Goal: Task Accomplishment & Management: Complete application form

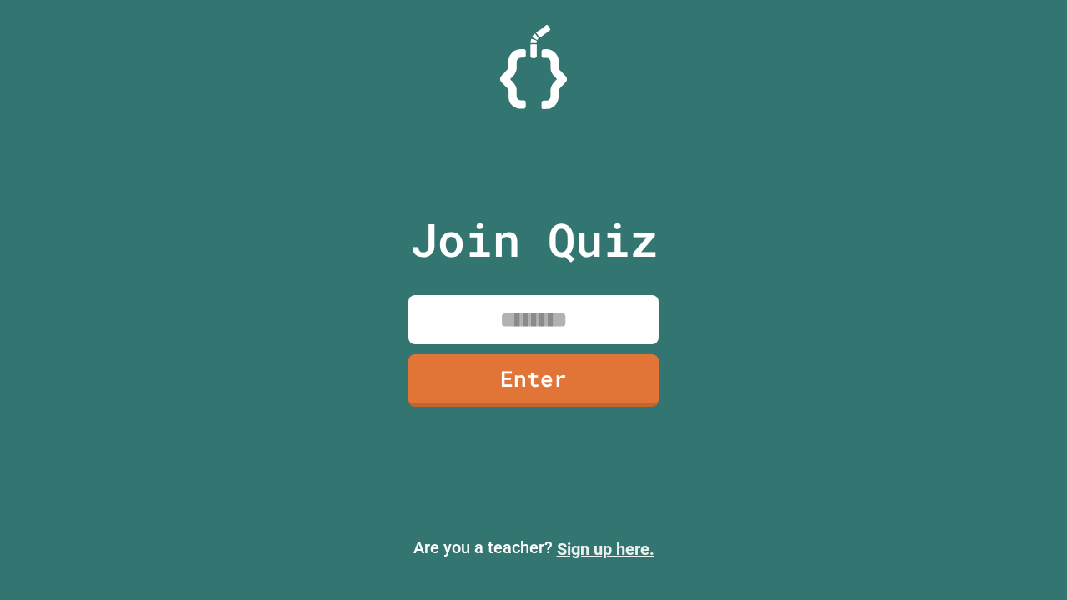
click at [605, 549] on link "Sign up here." at bounding box center [606, 549] width 98 height 20
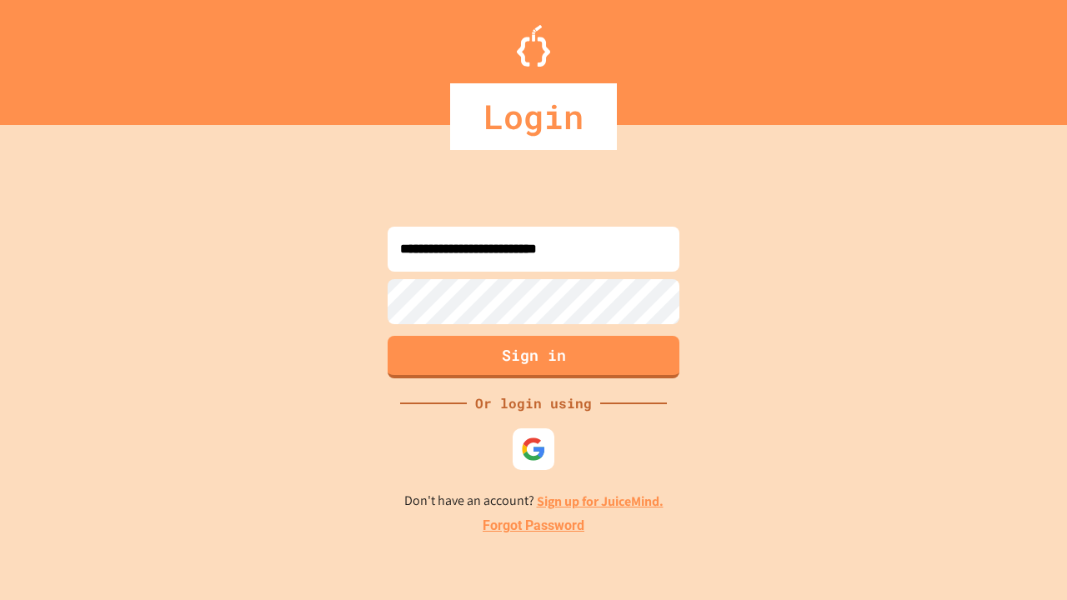
type input "**********"
